Goal: Task Accomplishment & Management: Use online tool/utility

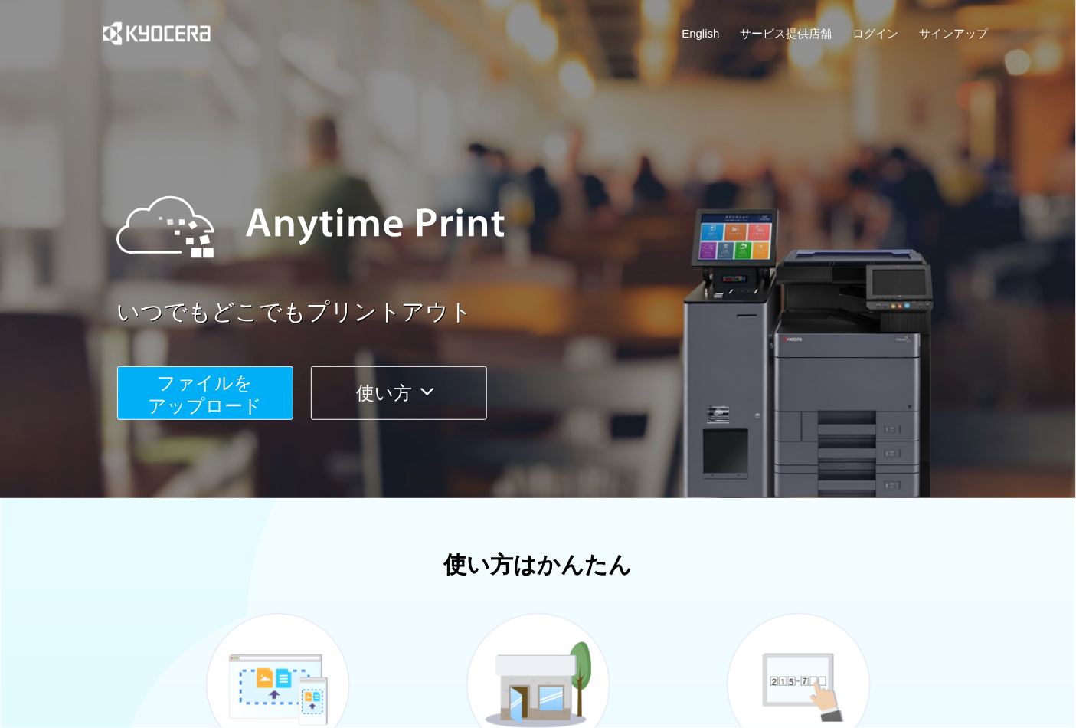
click at [282, 395] on button "ファイルを ​​アップロード" at bounding box center [205, 393] width 176 height 54
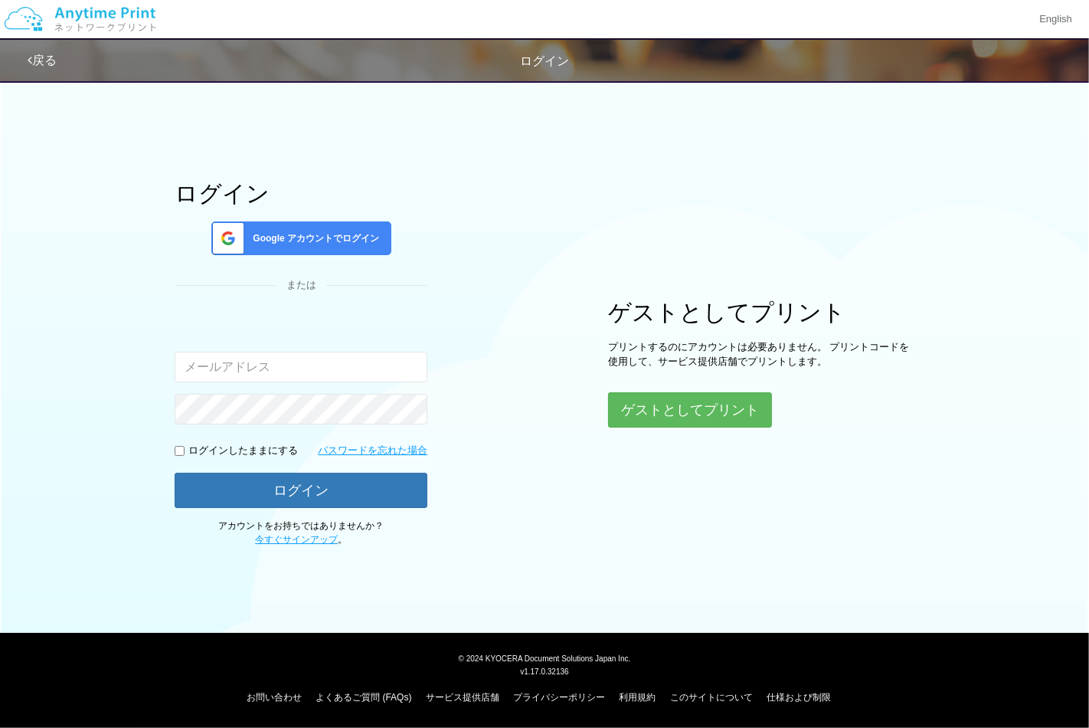
click at [346, 221] on div "Google アカウントでログイン" at bounding box center [301, 238] width 180 height 34
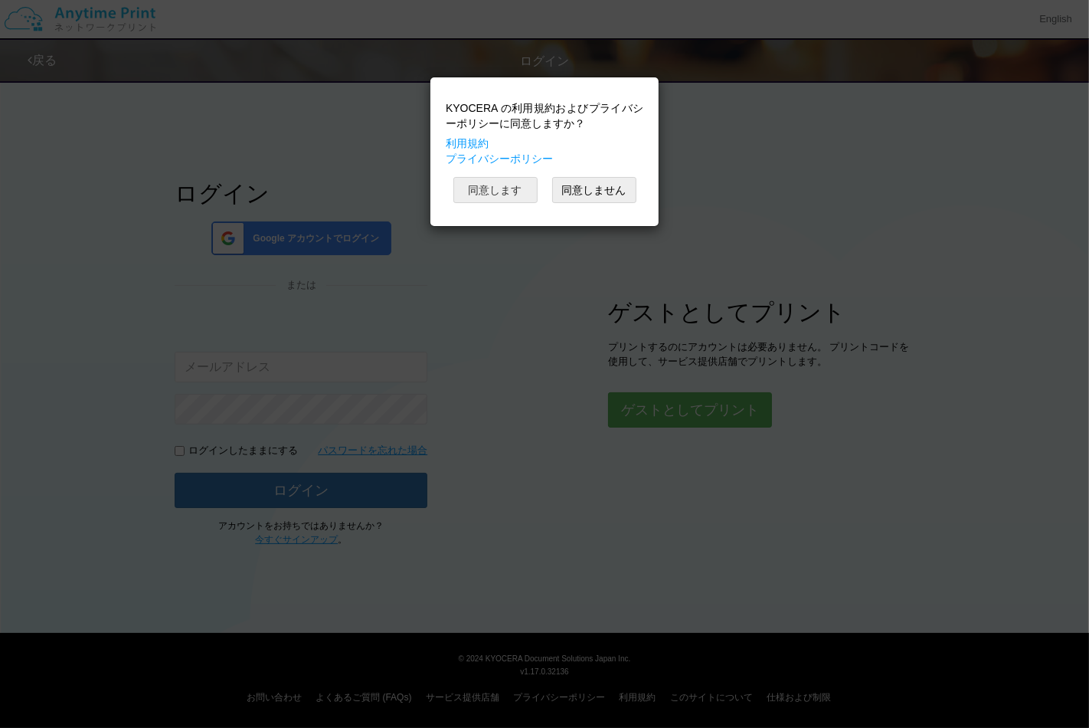
click at [511, 191] on button "同意します" at bounding box center [495, 190] width 84 height 26
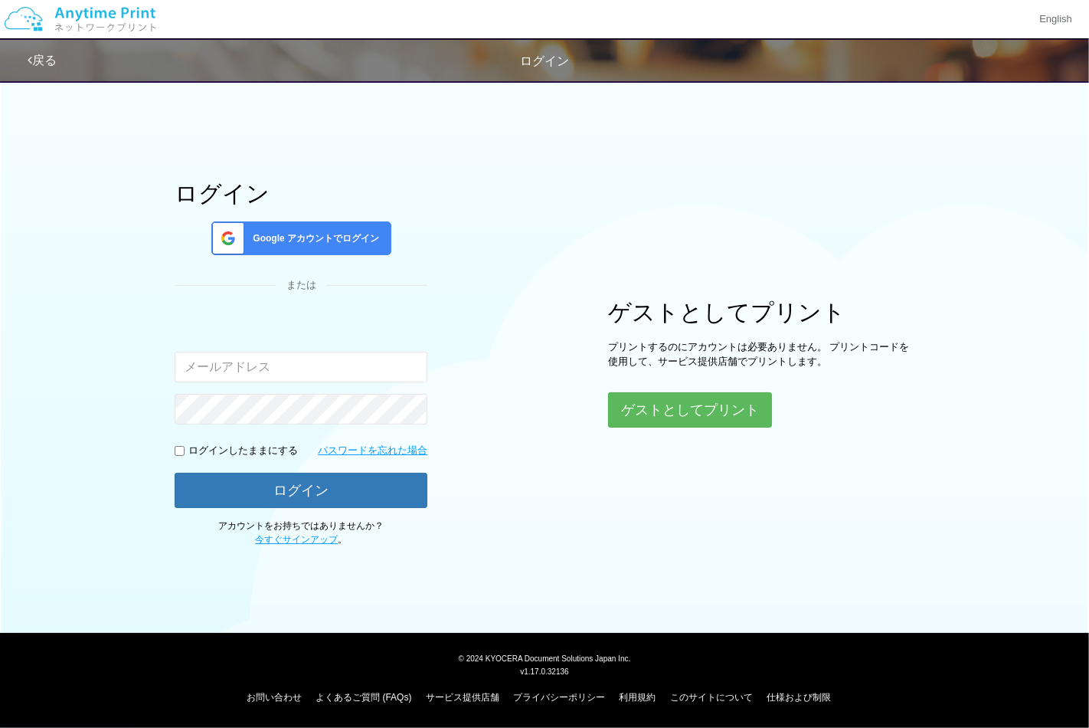
click at [545, 260] on div "ログイン Google アカウントでログイン または 入力されたメールアドレスまたはパスワードが正しくありません。 ログインしたままにする パスワードを忘れた…" at bounding box center [544, 309] width 919 height 474
click at [335, 241] on span "Google アカウントでログイン" at bounding box center [313, 238] width 132 height 13
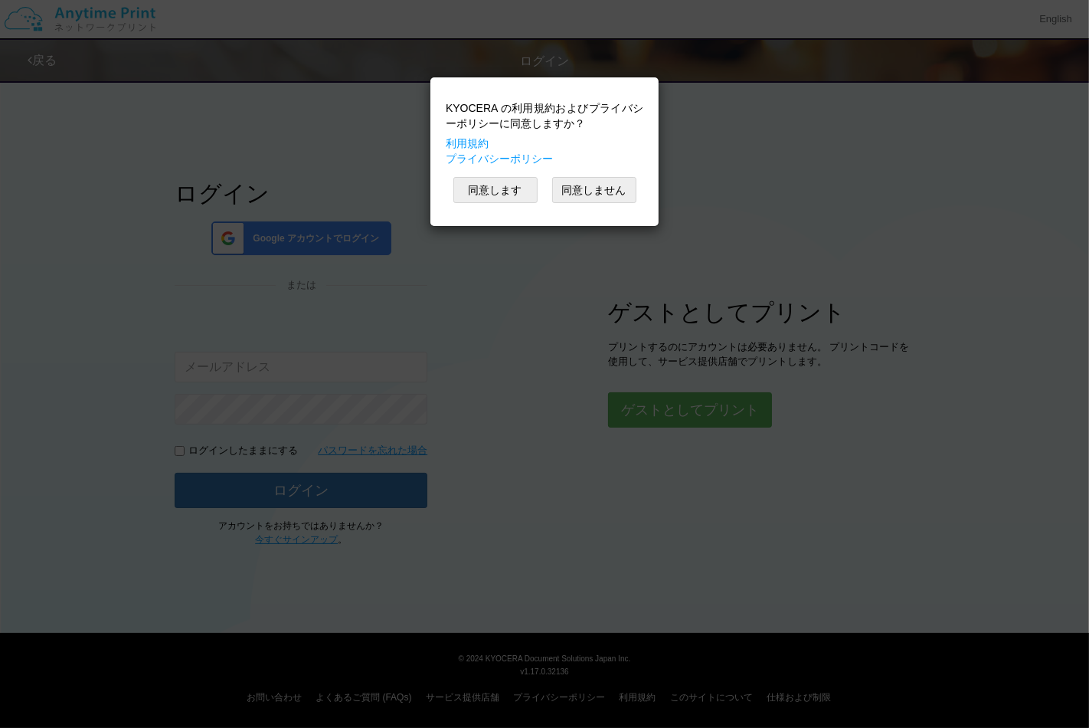
click at [492, 218] on div "KYOCERA の利用規約およびプライバシーポリシーに同意しますか？ 利用規約 プライバシーポリシー 同意します 同意しません" at bounding box center [544, 151] width 213 height 133
click at [494, 202] on button "同意します" at bounding box center [495, 190] width 84 height 26
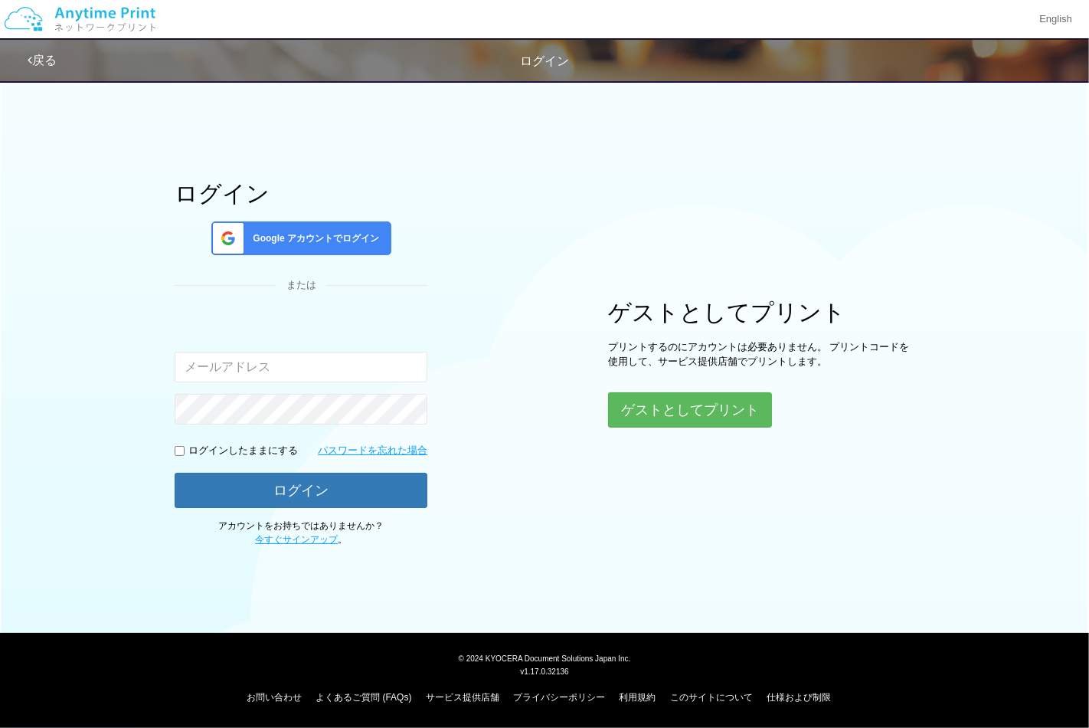
click at [977, 389] on div "ログイン Google アカウントでログイン または 入力されたメールアドレスまたはパスワードが正しくありません。 ログインしたままにする パスワードを忘れた…" at bounding box center [544, 309] width 919 height 474
click at [560, 273] on div "ログイン Google アカウントでログイン または 入力されたメールアドレスまたはパスワードが正しくありません。 ログインしたままにする パスワードを忘れた…" at bounding box center [544, 309] width 919 height 474
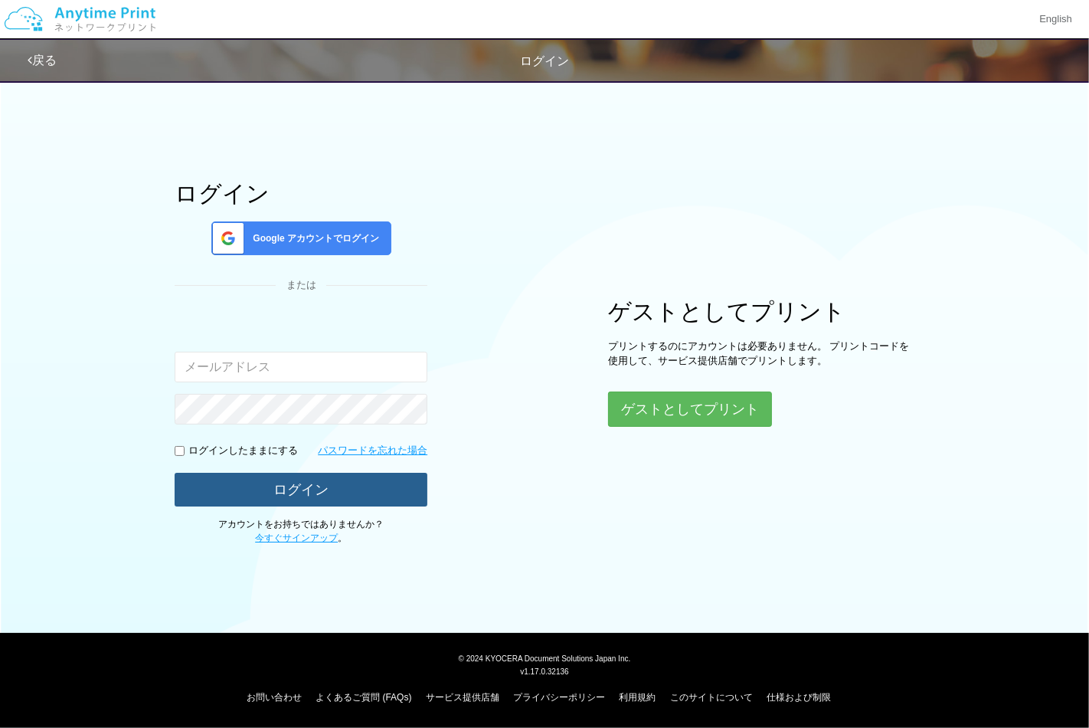
click at [378, 495] on button "ログイン" at bounding box center [301, 490] width 253 height 34
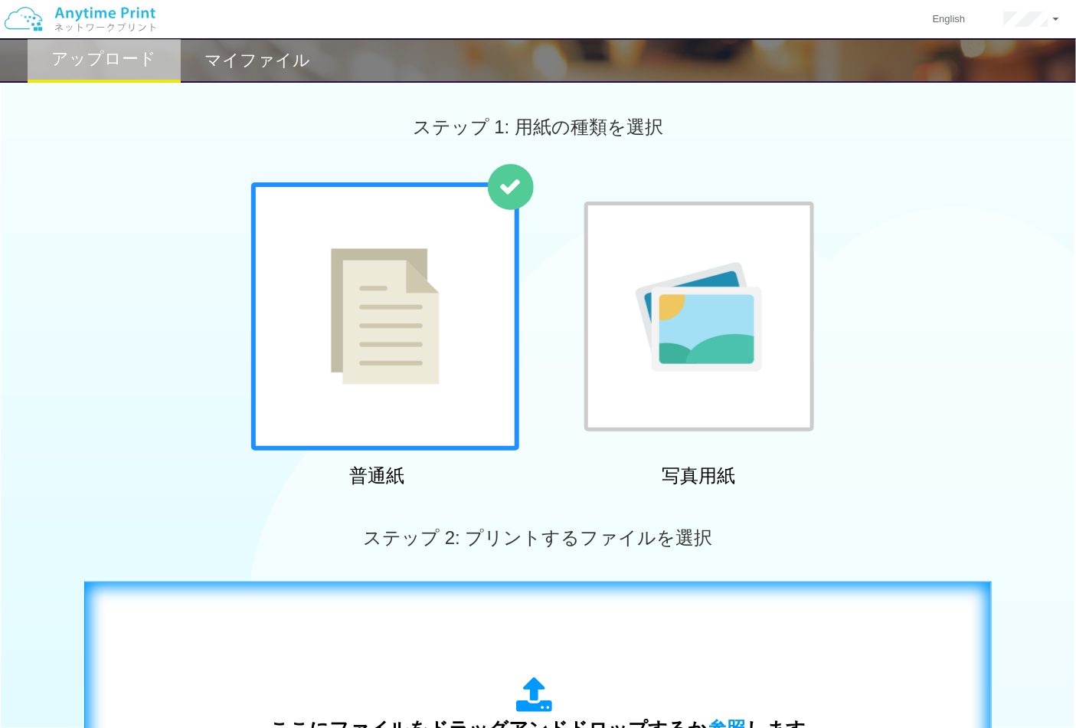
scroll to position [255, 0]
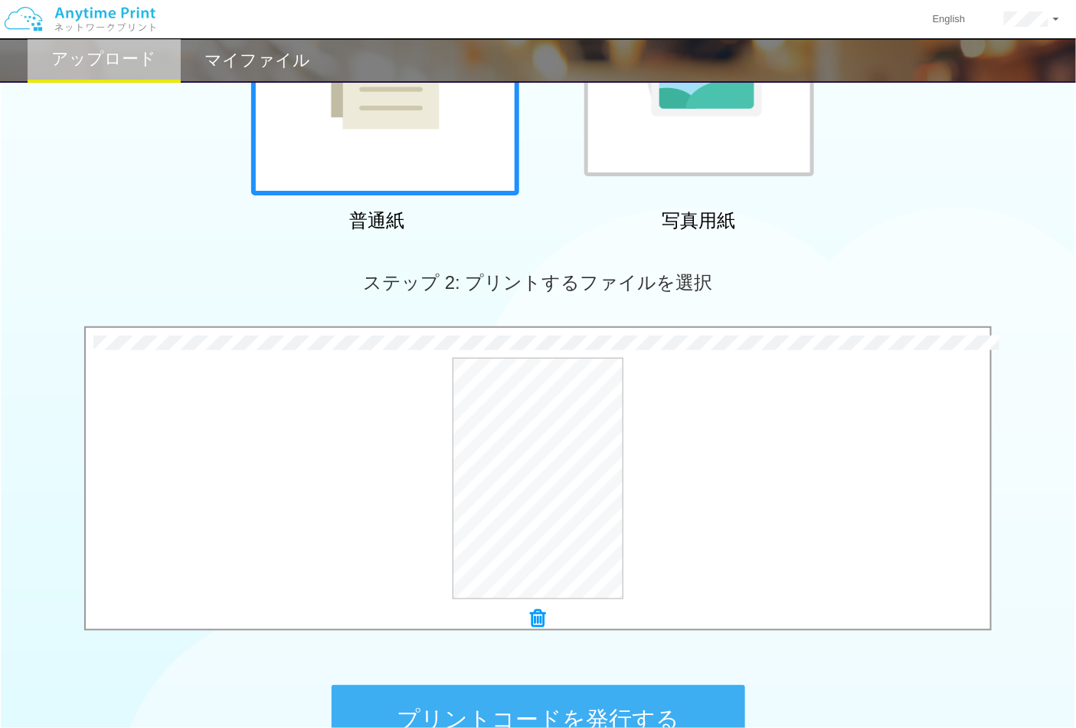
click at [533, 705] on button "プリントコードを発行する" at bounding box center [539, 719] width 414 height 69
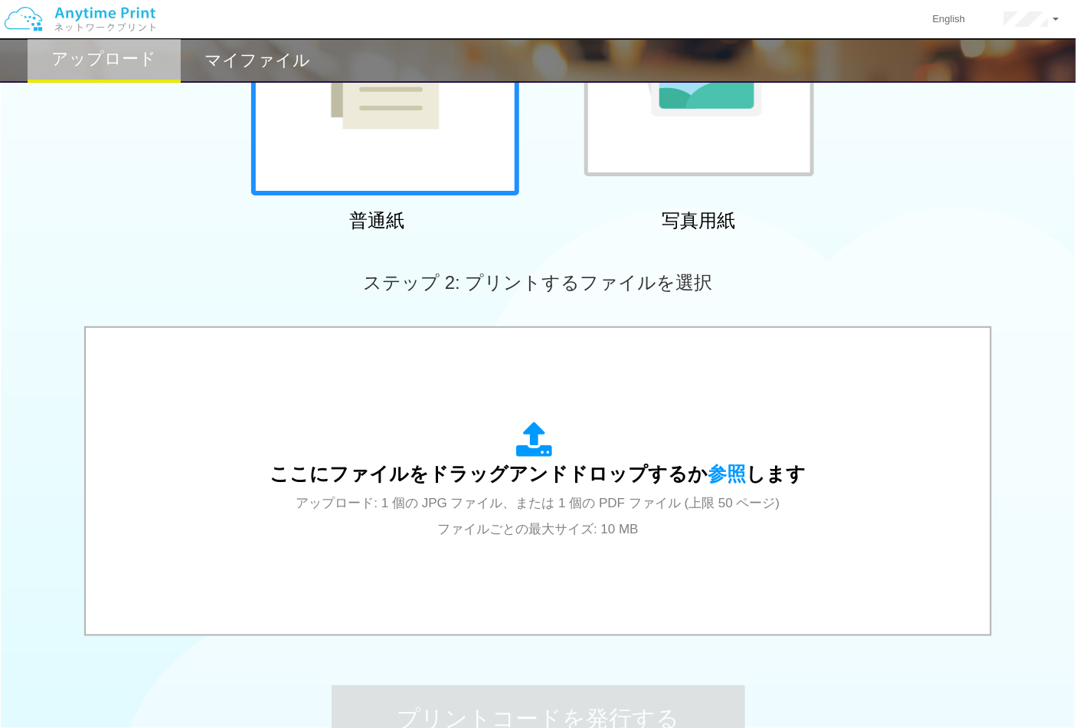
scroll to position [0, 0]
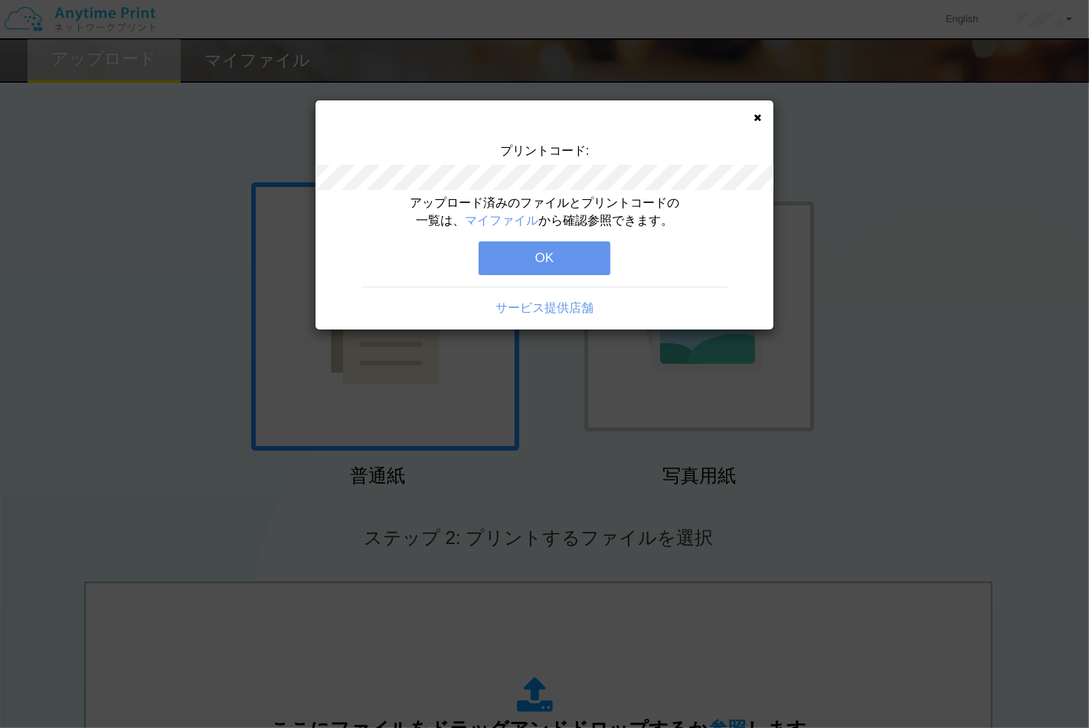
click at [555, 262] on button "OK" at bounding box center [545, 258] width 132 height 34
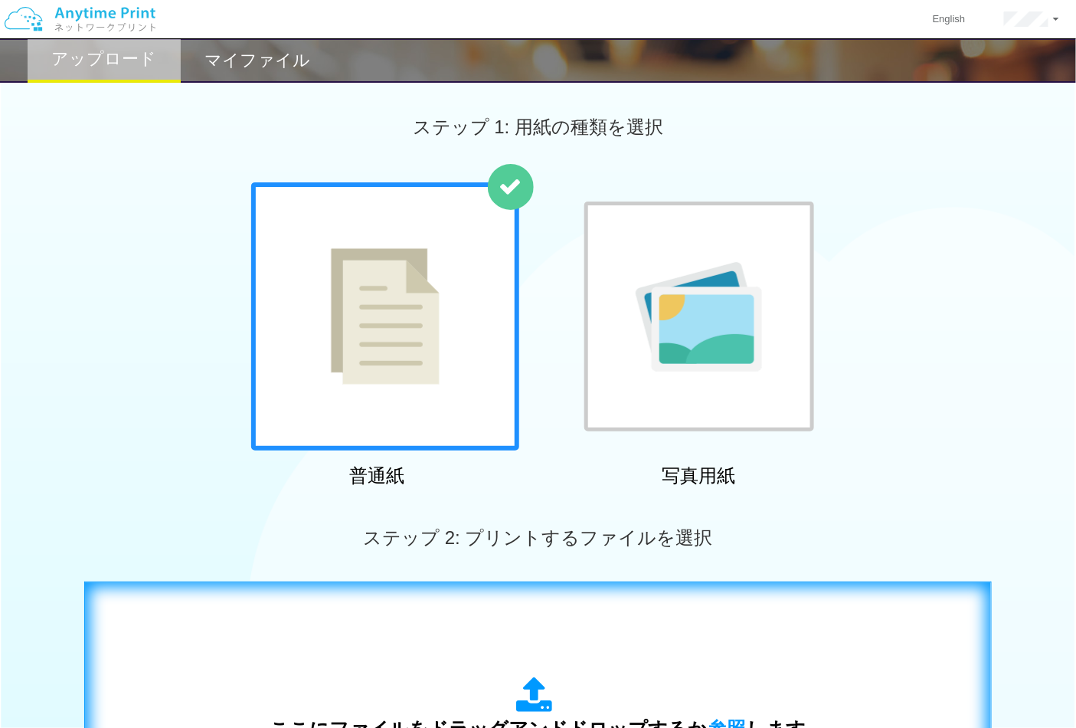
click at [455, 626] on div "ここにファイルをドラッグアンドドロップするか 参照 します アップロード: 1 個の JPG ファイル、または 1 個の PDF ファイル (上限 50 ペー…" at bounding box center [537, 735] width 875 height 277
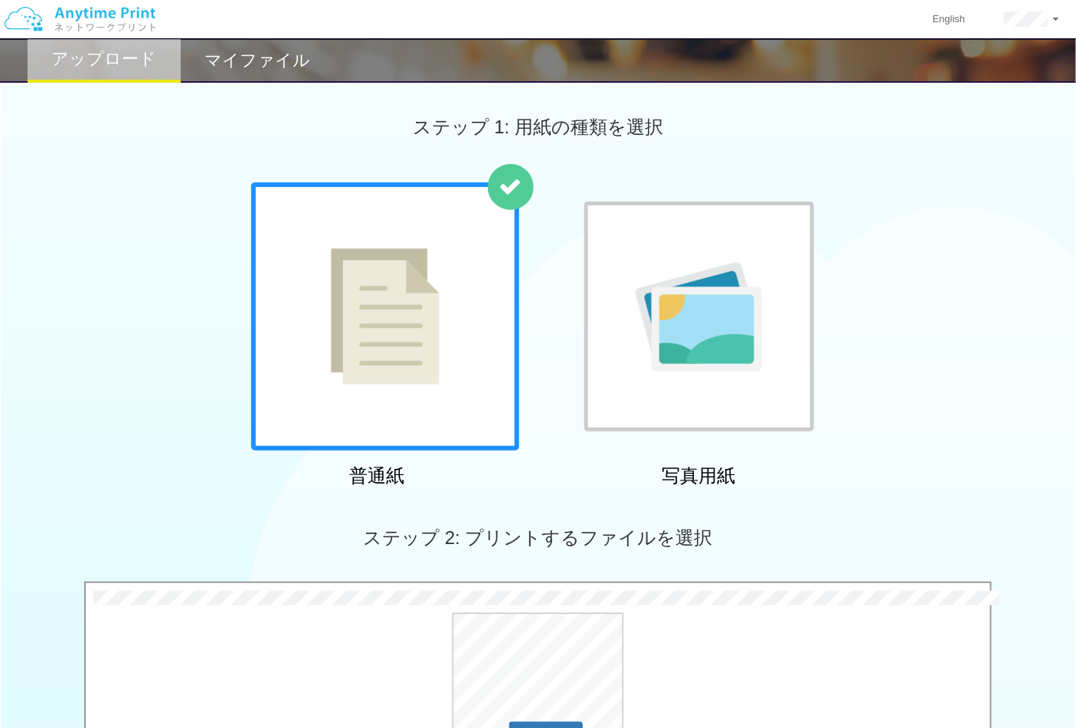
scroll to position [340, 0]
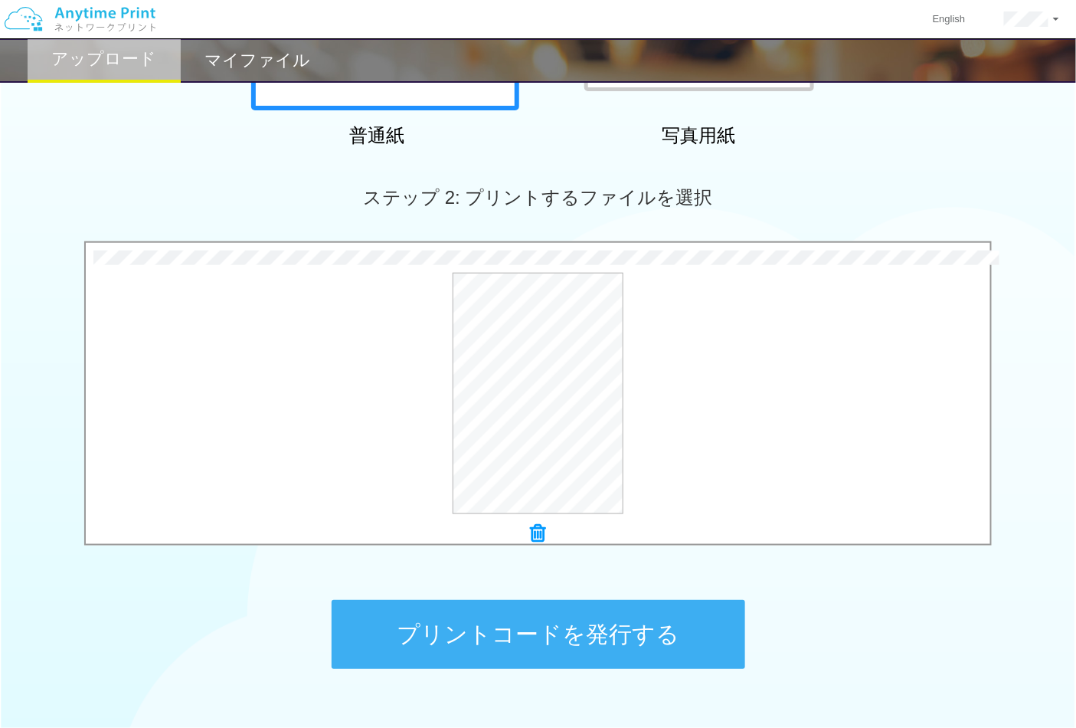
click at [553, 634] on button "プリントコードを発行する" at bounding box center [539, 634] width 414 height 69
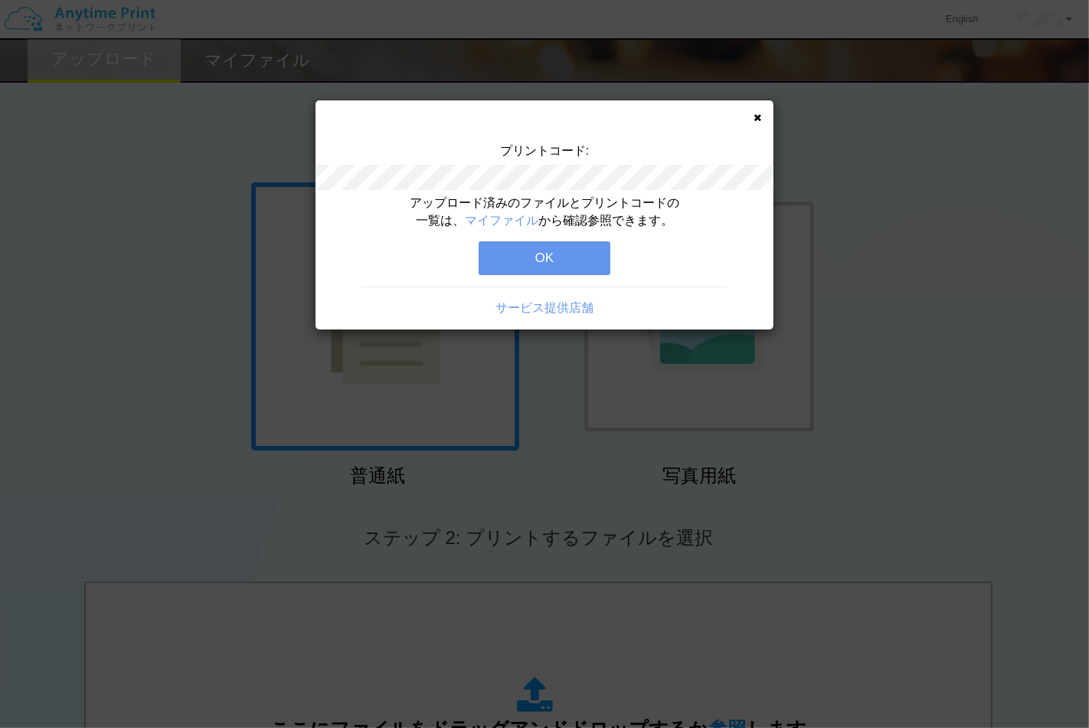
click at [585, 250] on button "OK" at bounding box center [545, 258] width 132 height 34
